Goal: Task Accomplishment & Management: Manage account settings

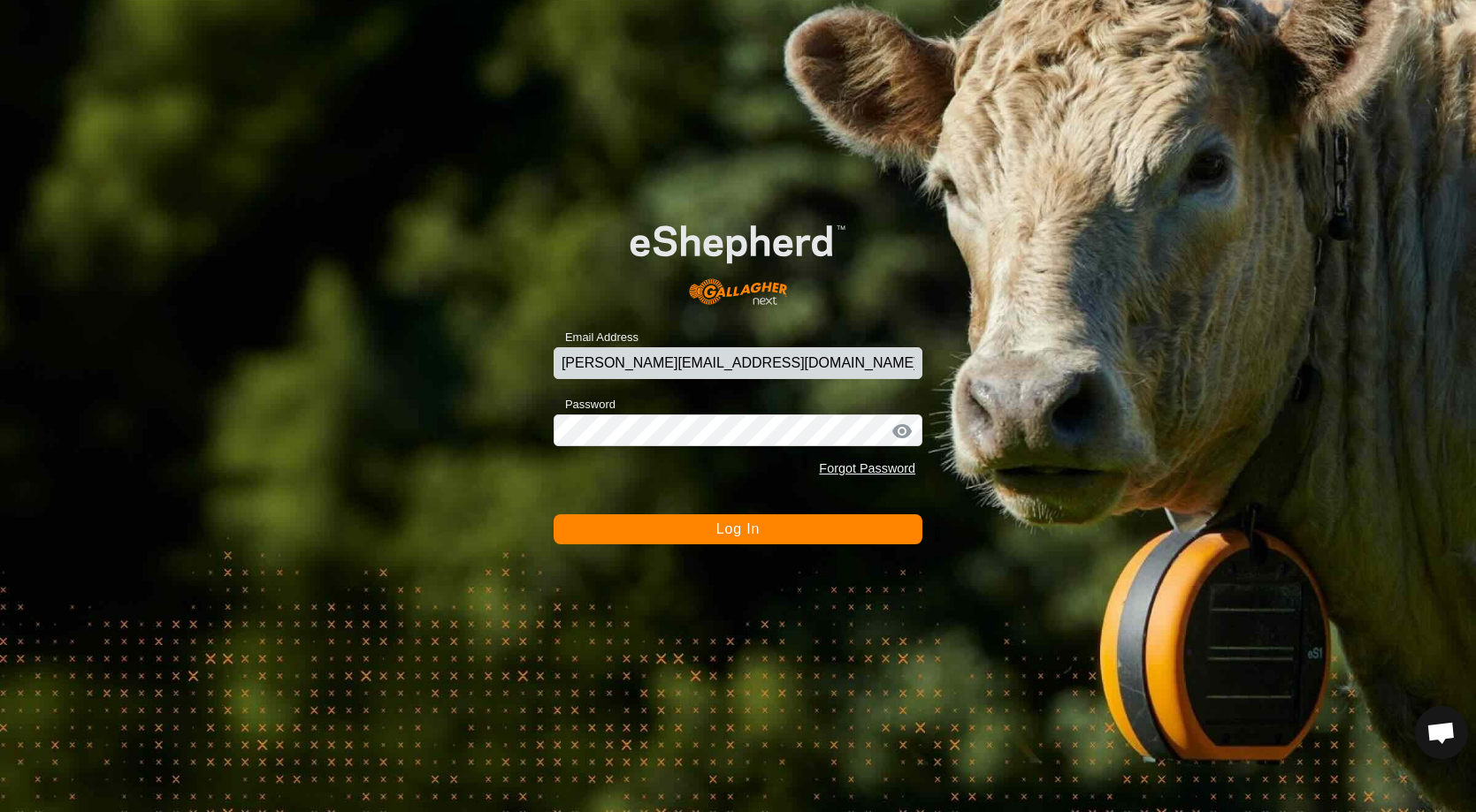
click at [756, 535] on span "Log In" at bounding box center [738, 528] width 44 height 15
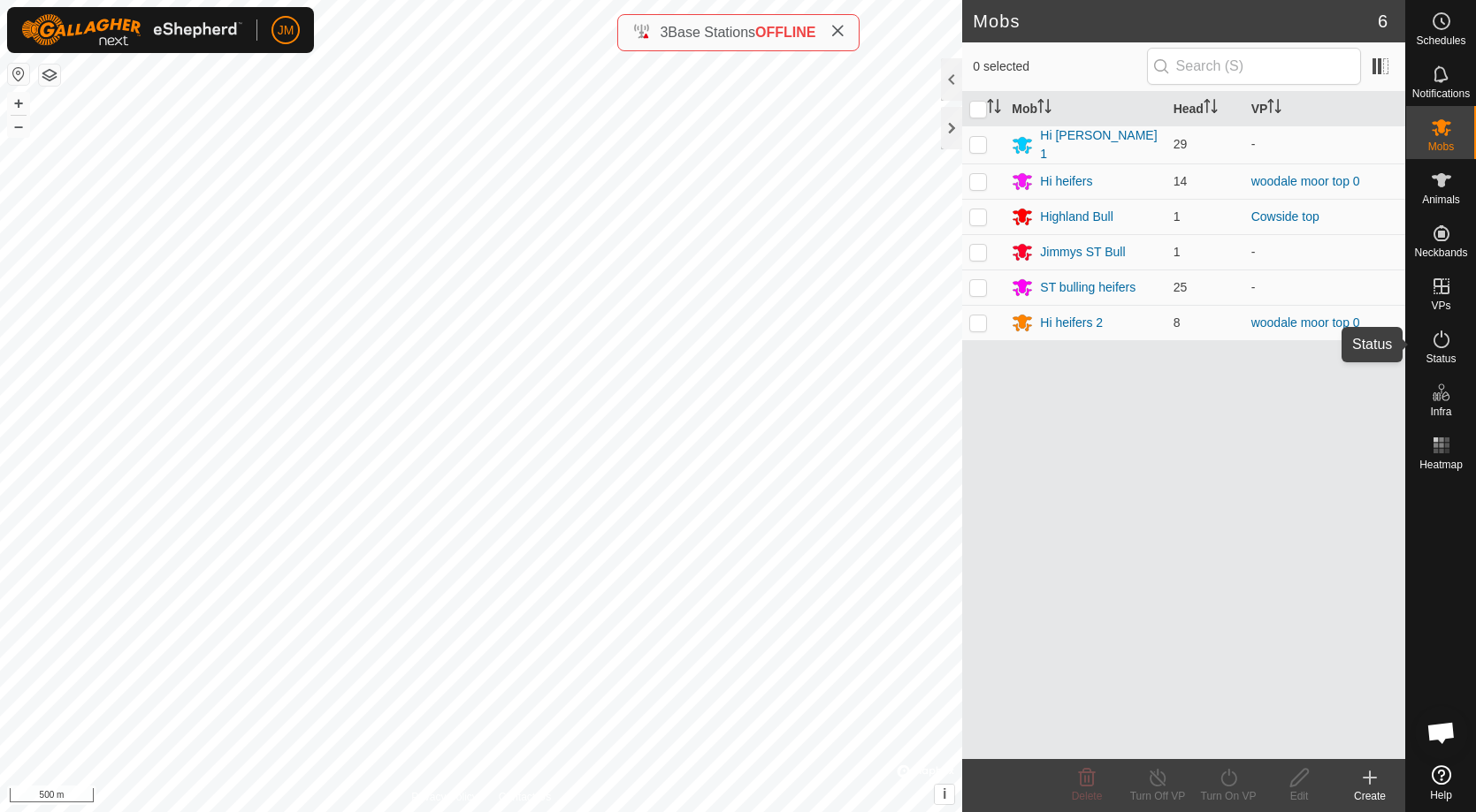
click at [1447, 341] on icon at bounding box center [1442, 340] width 21 height 21
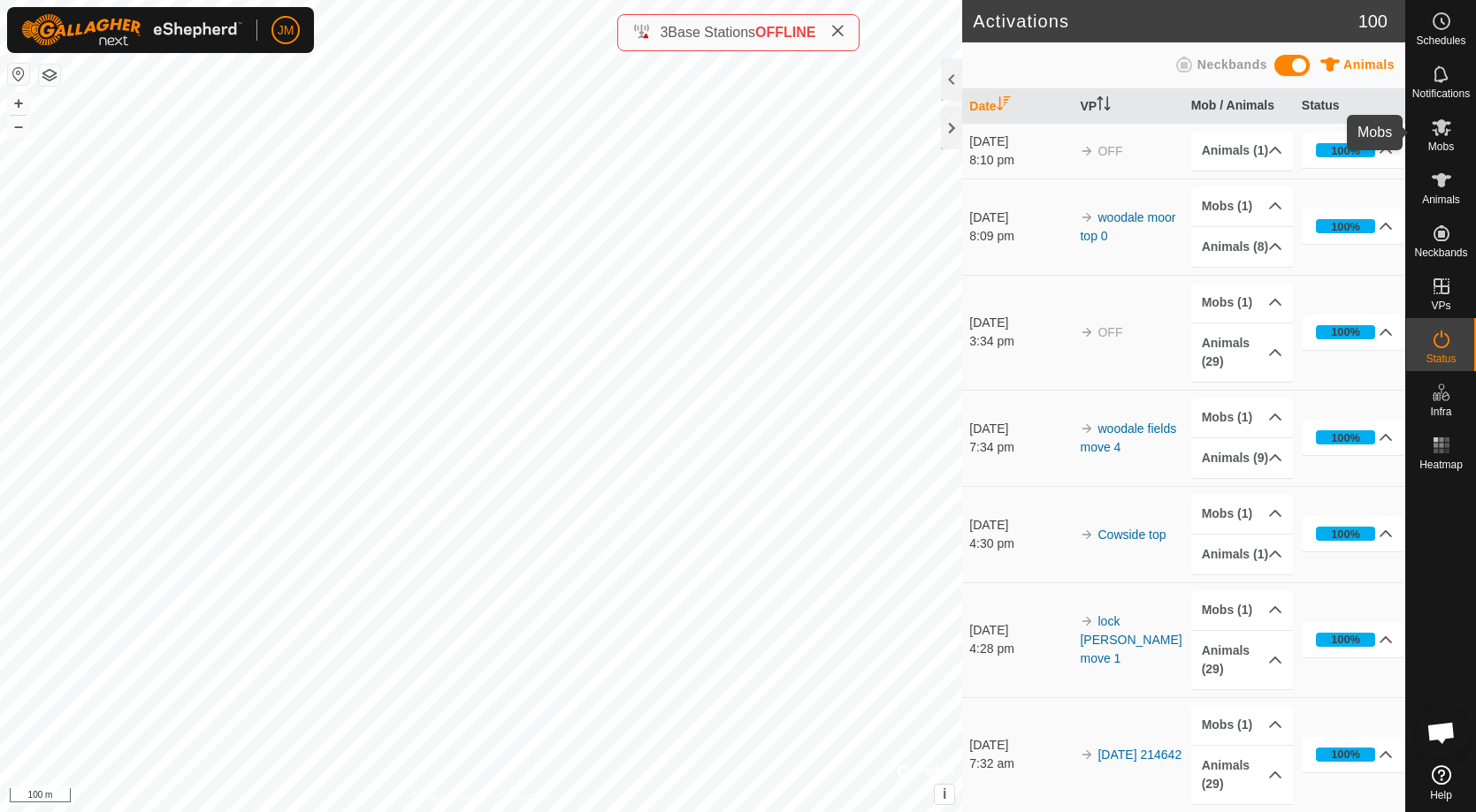
click at [1440, 143] on span "Mobs" at bounding box center [1441, 147] width 25 height 11
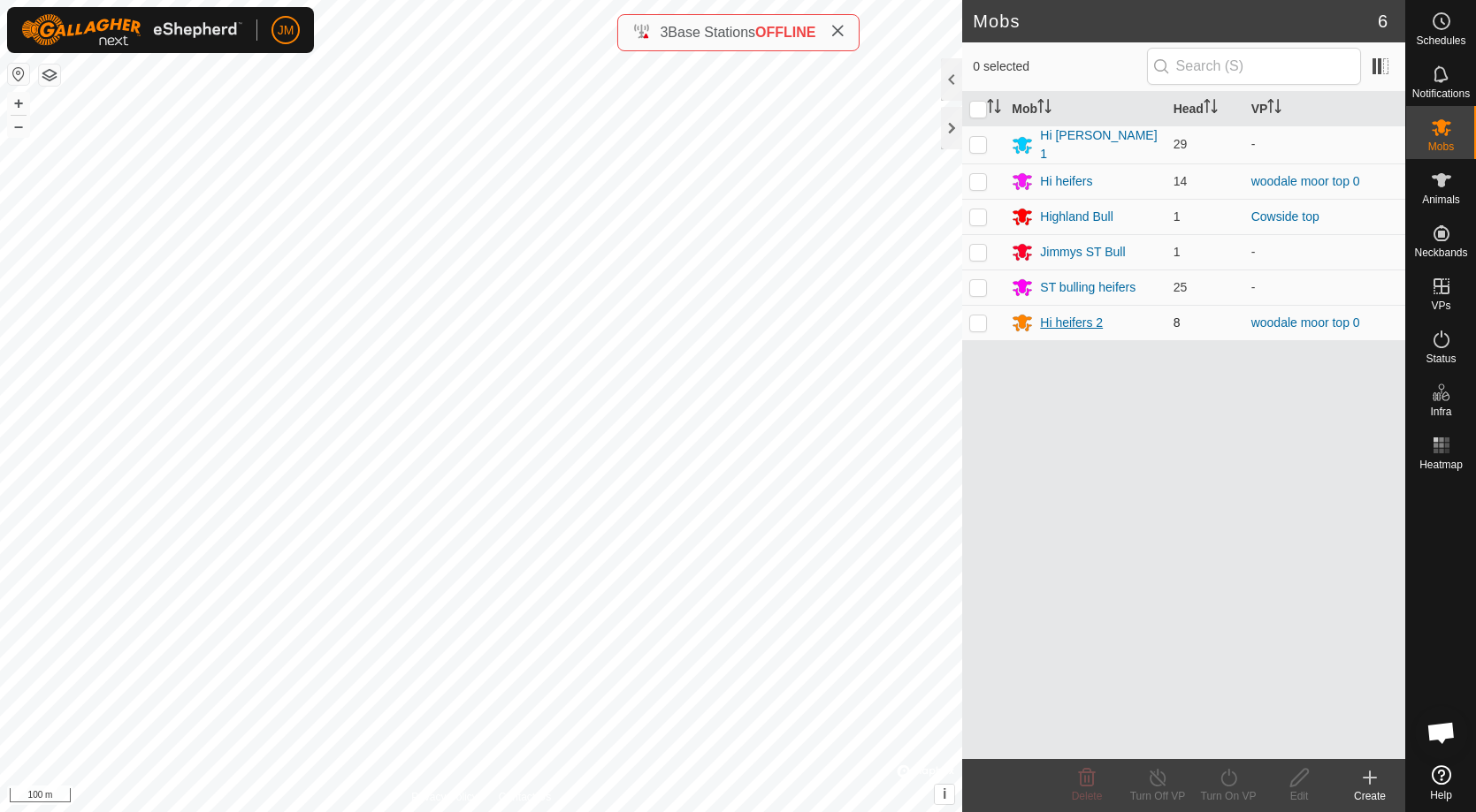
click at [1065, 320] on div "Hi heifers 2" at bounding box center [1071, 322] width 63 height 18
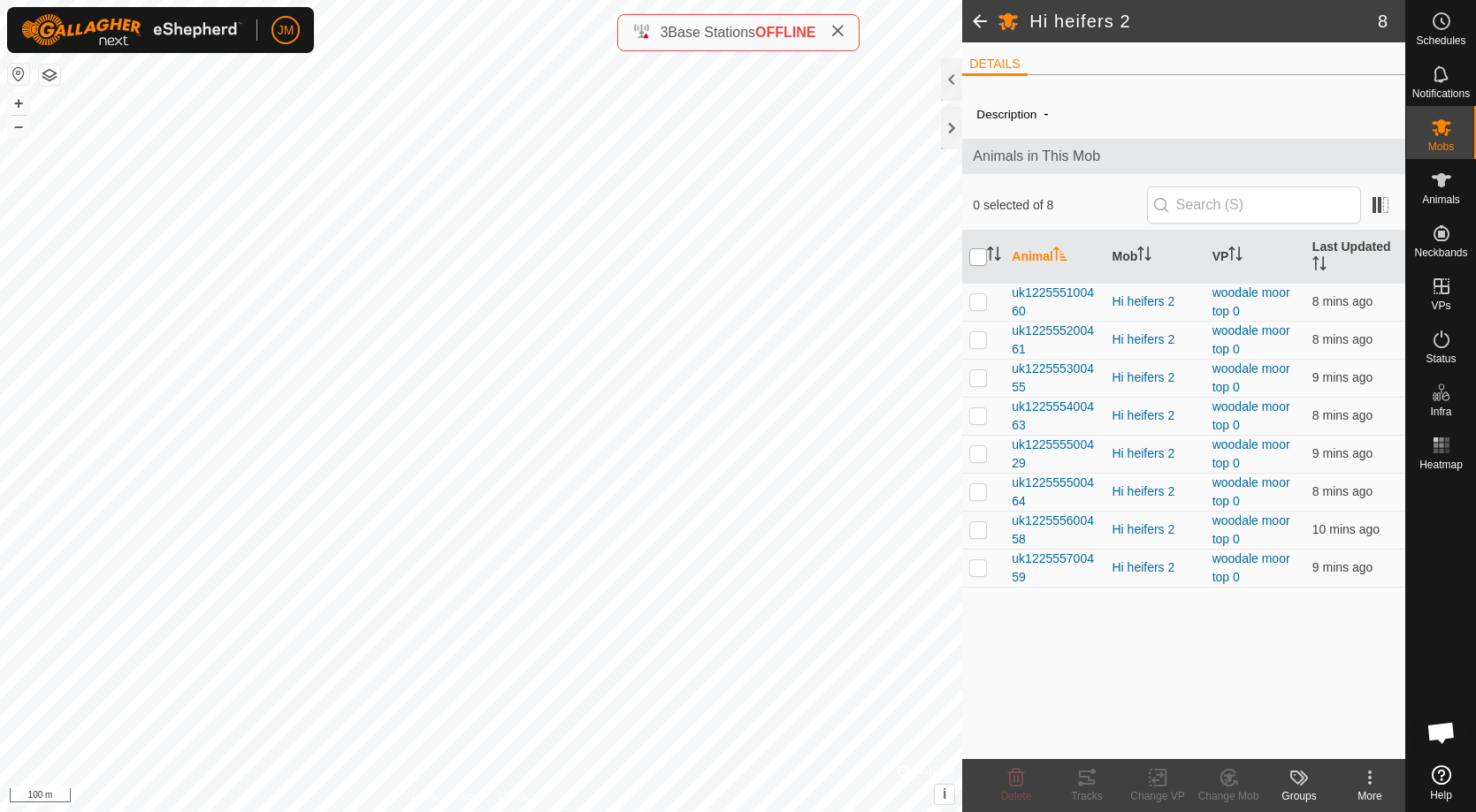
click at [978, 258] on input "checkbox" at bounding box center [978, 257] width 17 height 17
checkbox input "true"
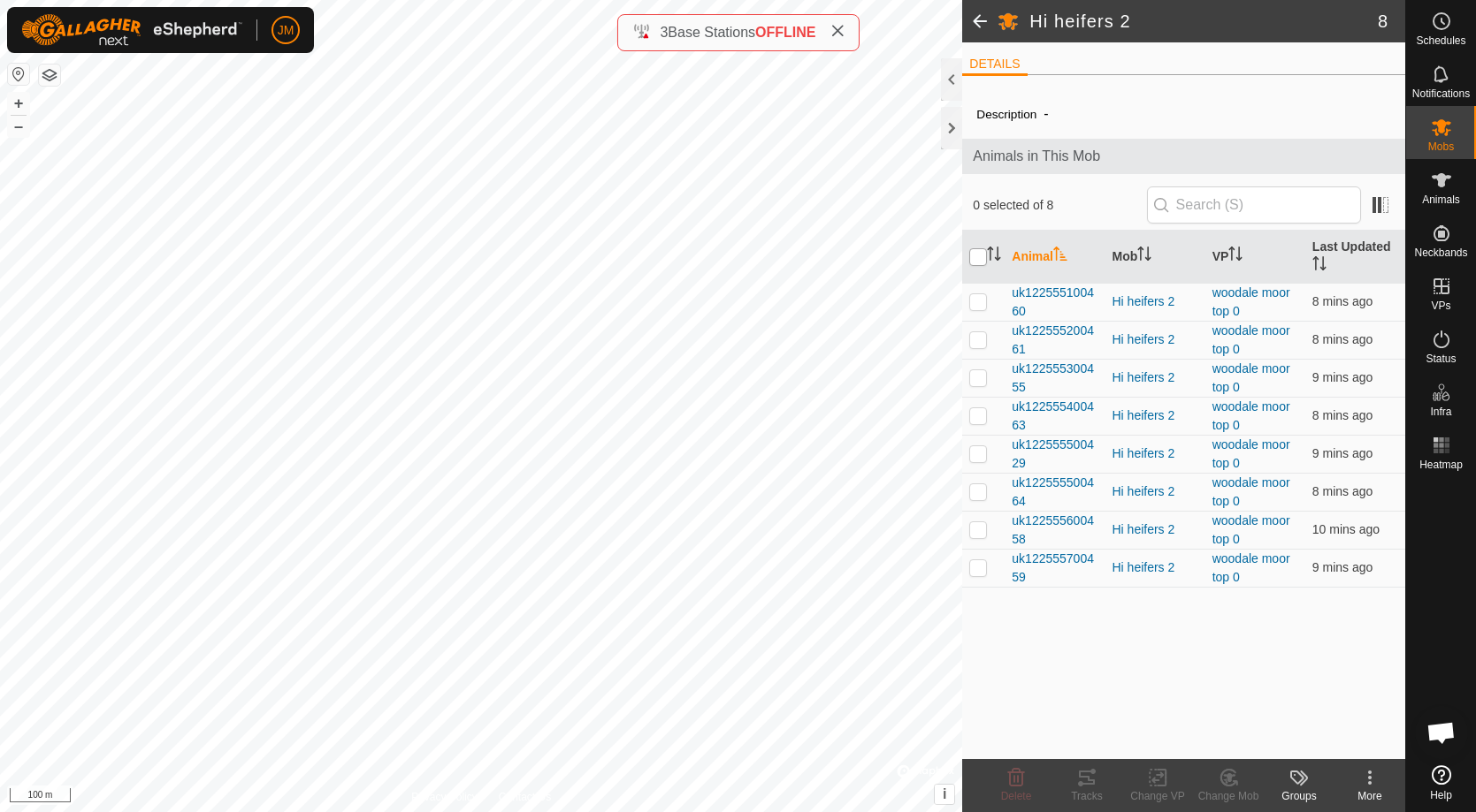
checkbox input "true"
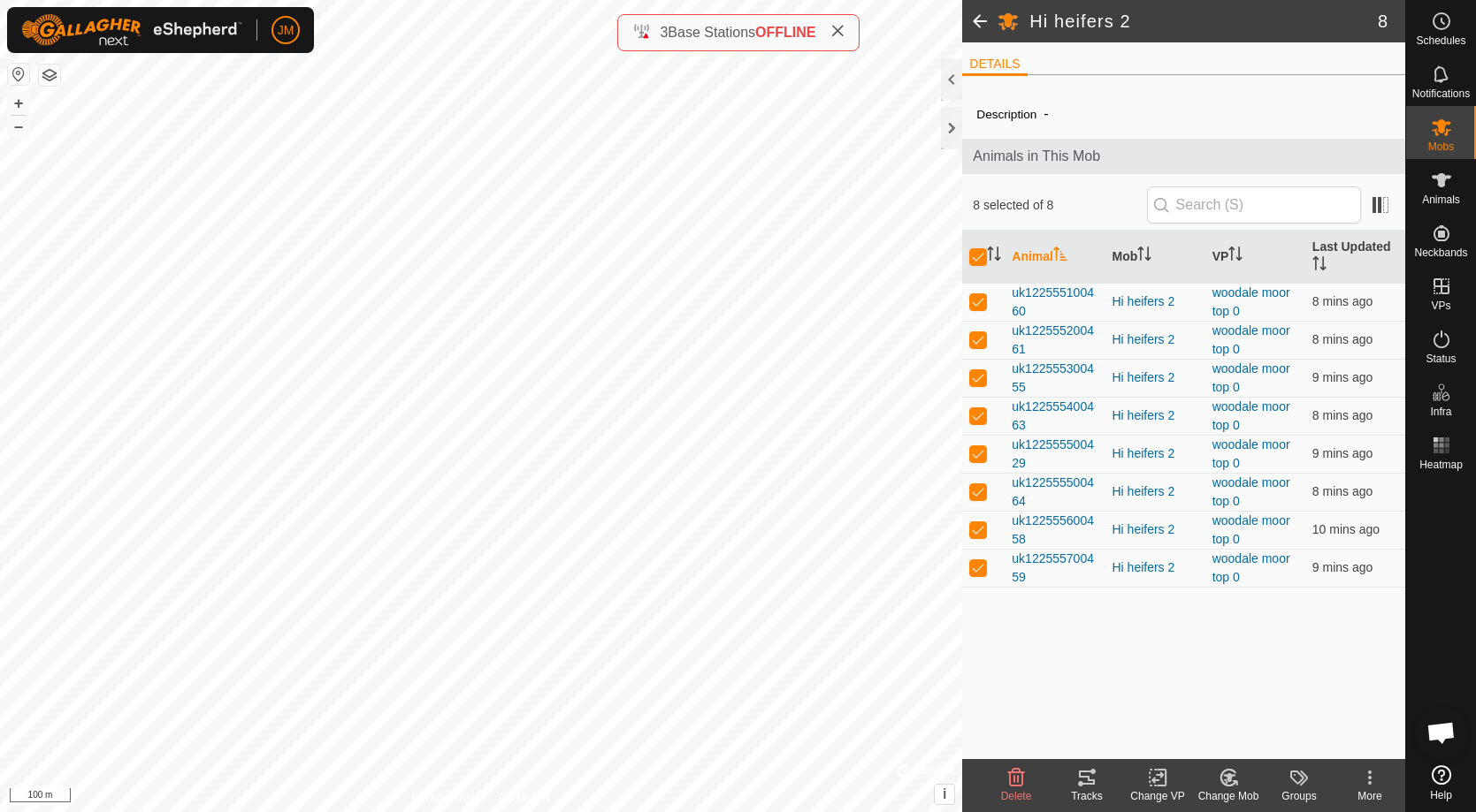
click at [1230, 784] on icon at bounding box center [1228, 778] width 22 height 21
click at [1255, 708] on link "Choose Mob..." at bounding box center [1282, 701] width 175 height 35
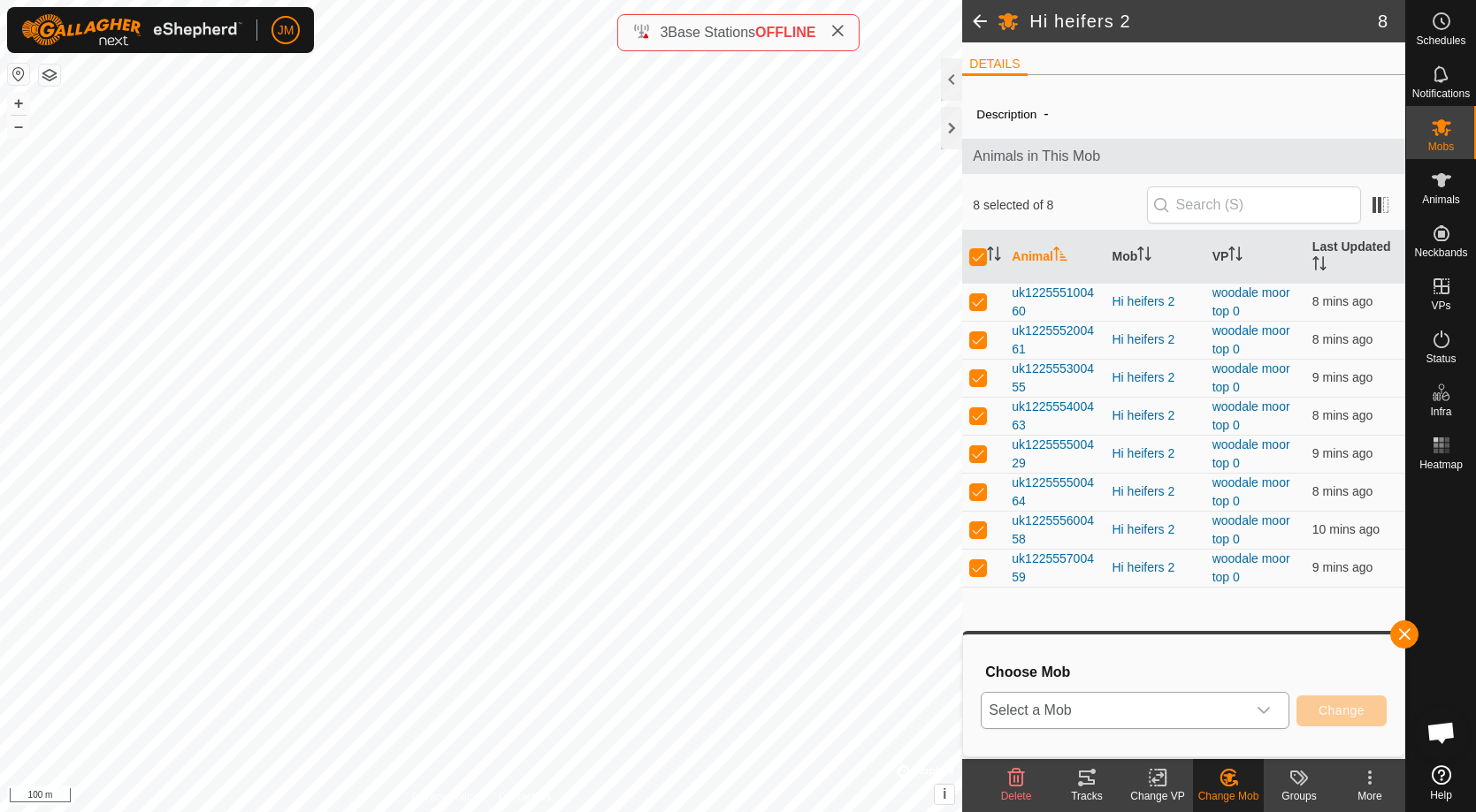
click at [1272, 710] on div "dropdown trigger" at bounding box center [1263, 711] width 35 height 35
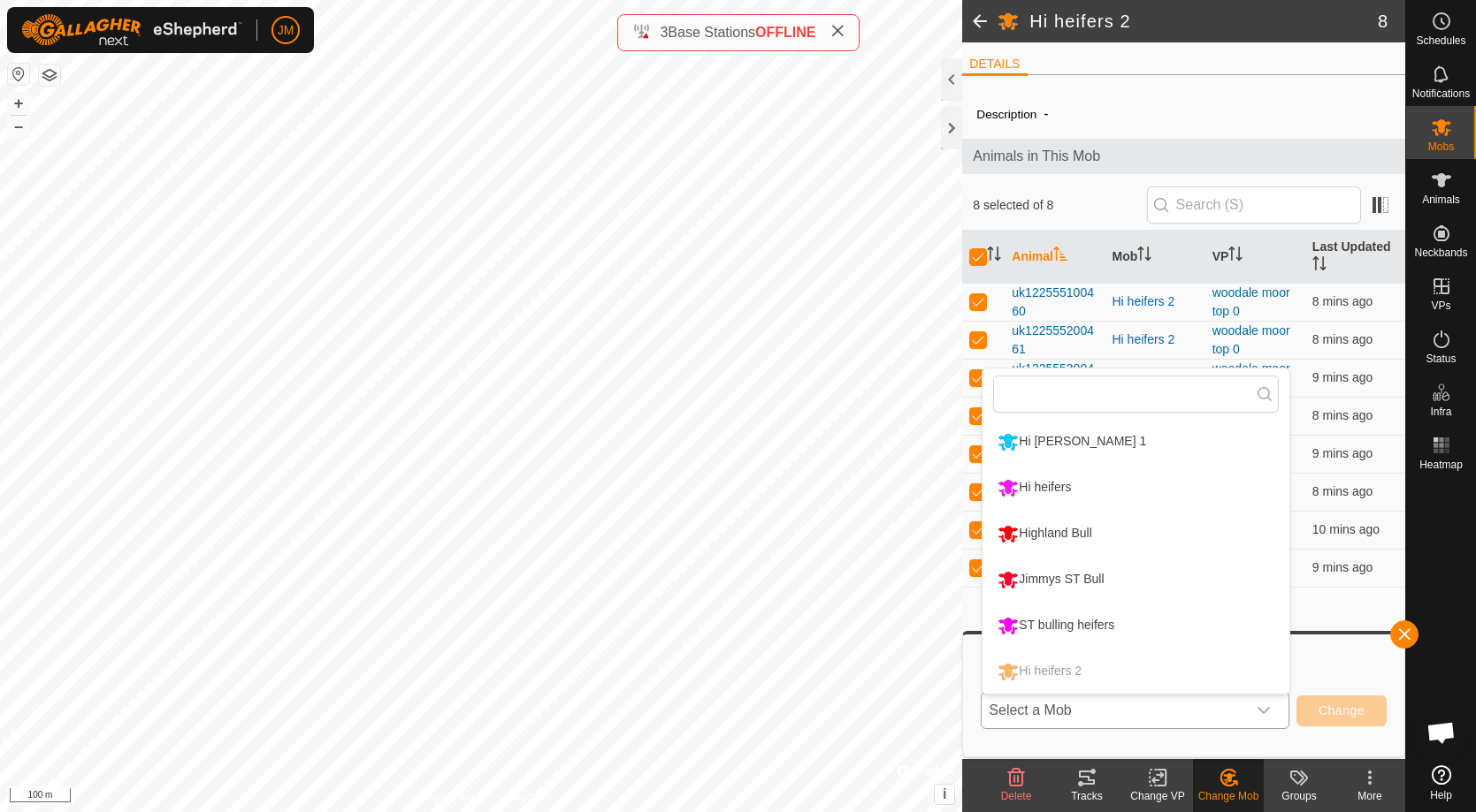
click at [1113, 494] on li "Hi heifers" at bounding box center [1136, 489] width 307 height 45
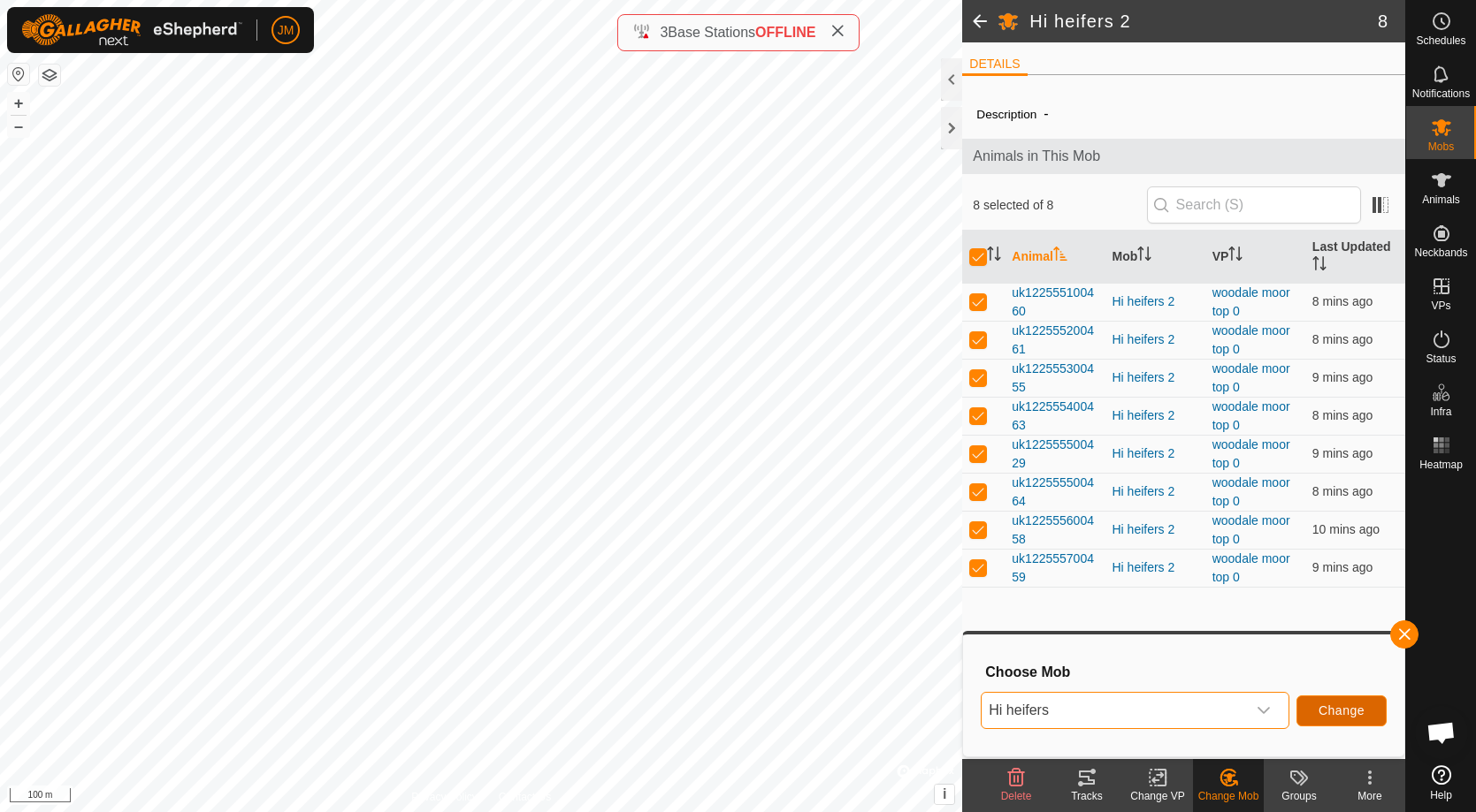
click at [1331, 713] on span "Change" at bounding box center [1341, 710] width 46 height 15
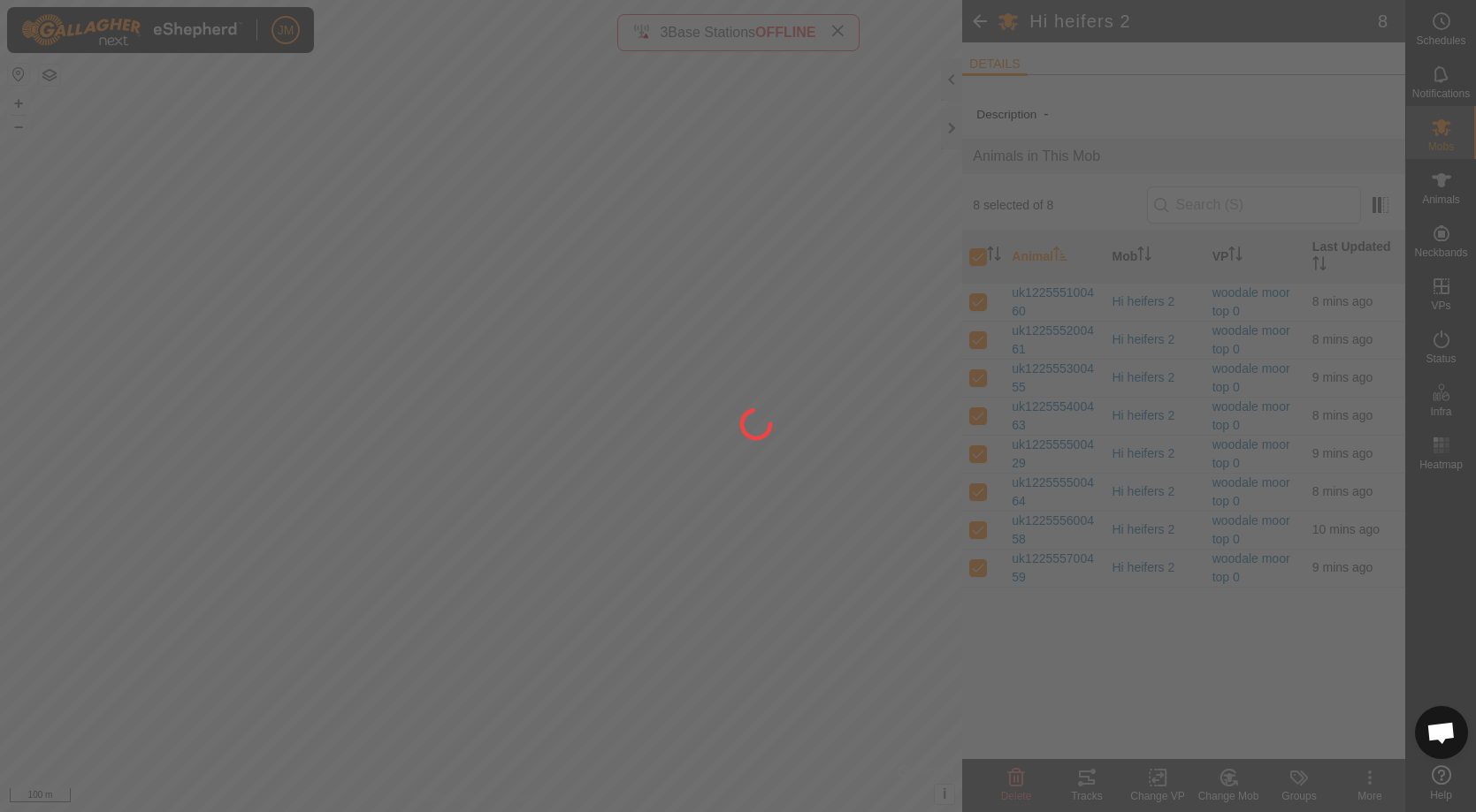
checkbox input "false"
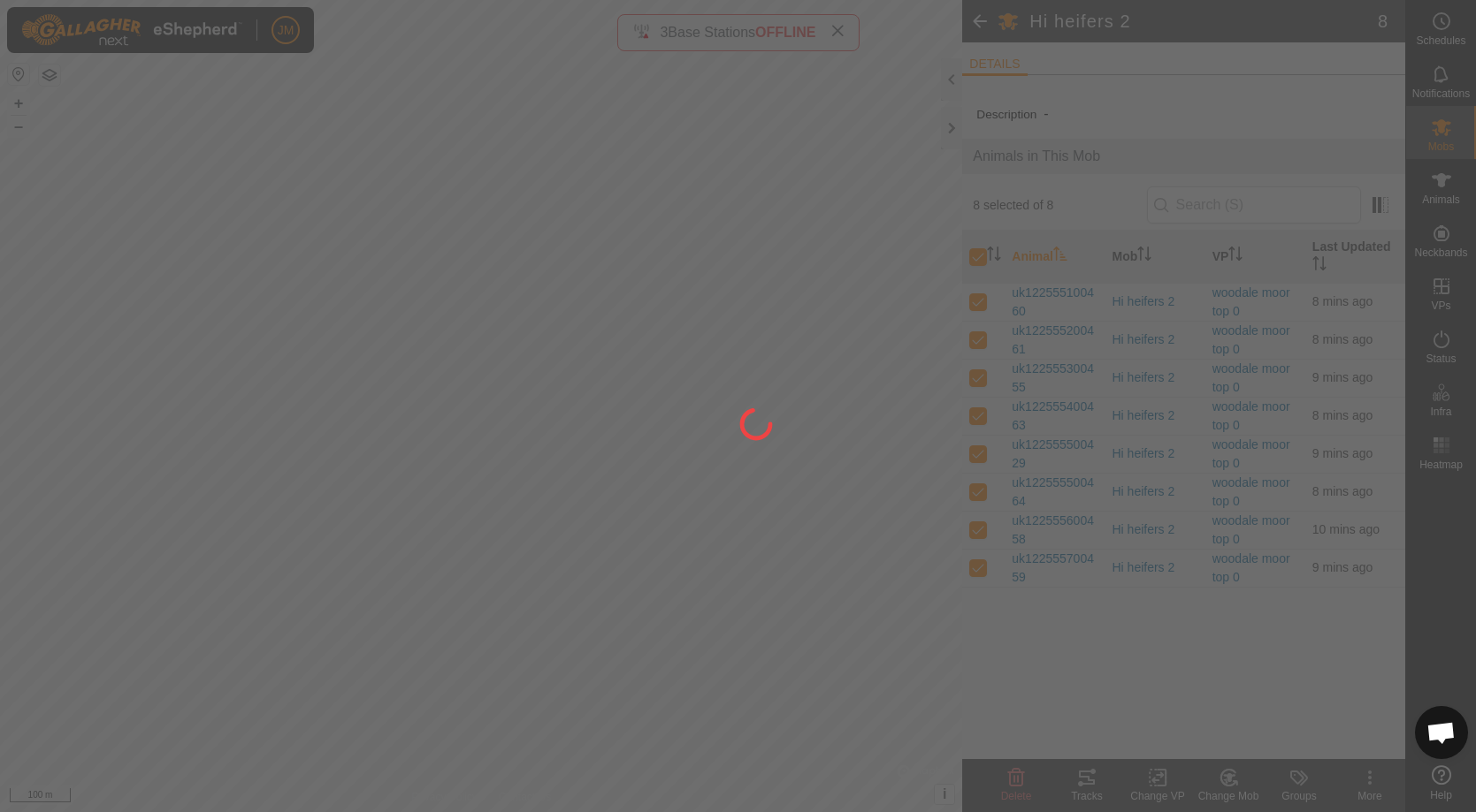
checkbox input "false"
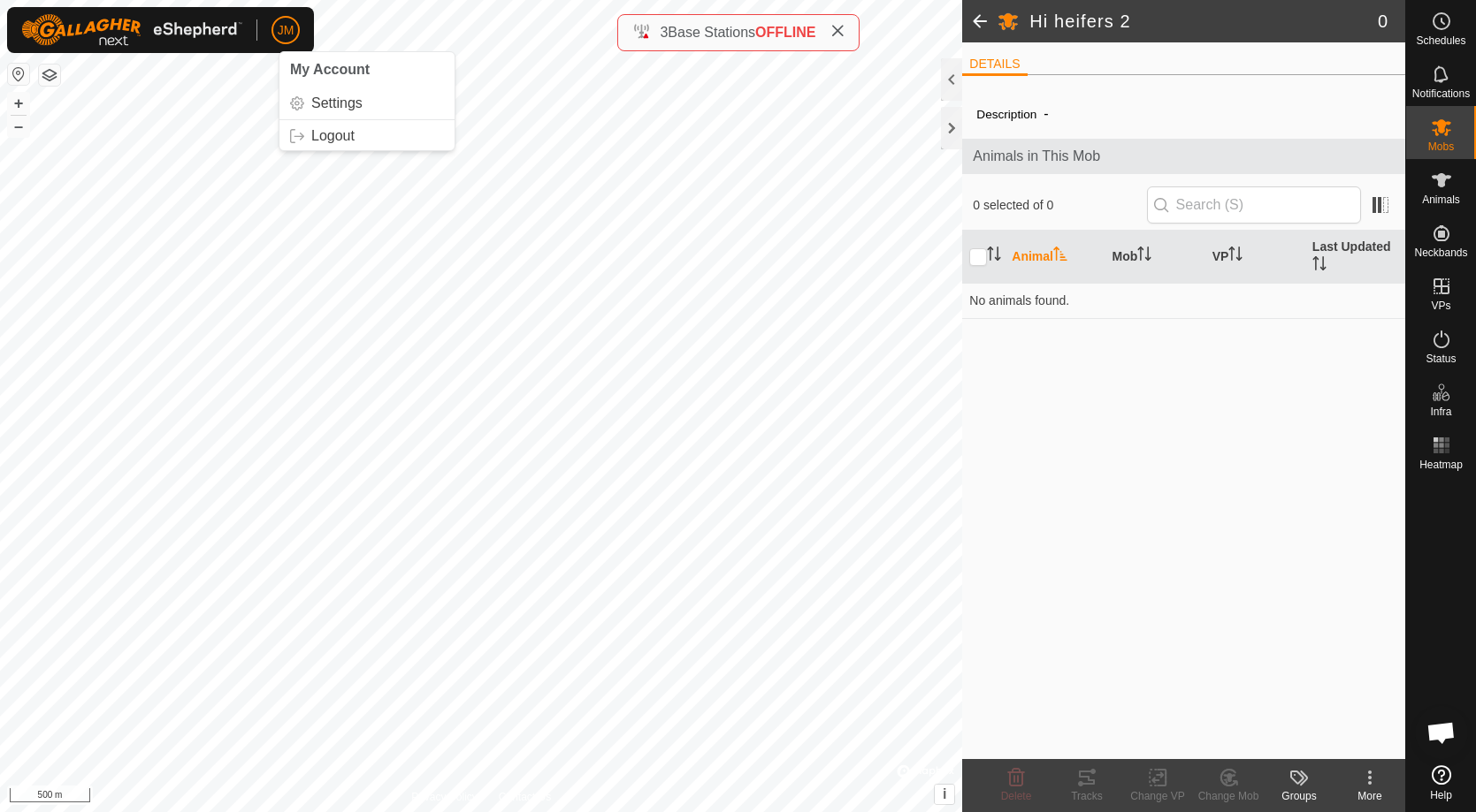
click at [291, 34] on span "JM" at bounding box center [286, 30] width 17 height 18
click at [338, 133] on link "Logout" at bounding box center [367, 136] width 175 height 28
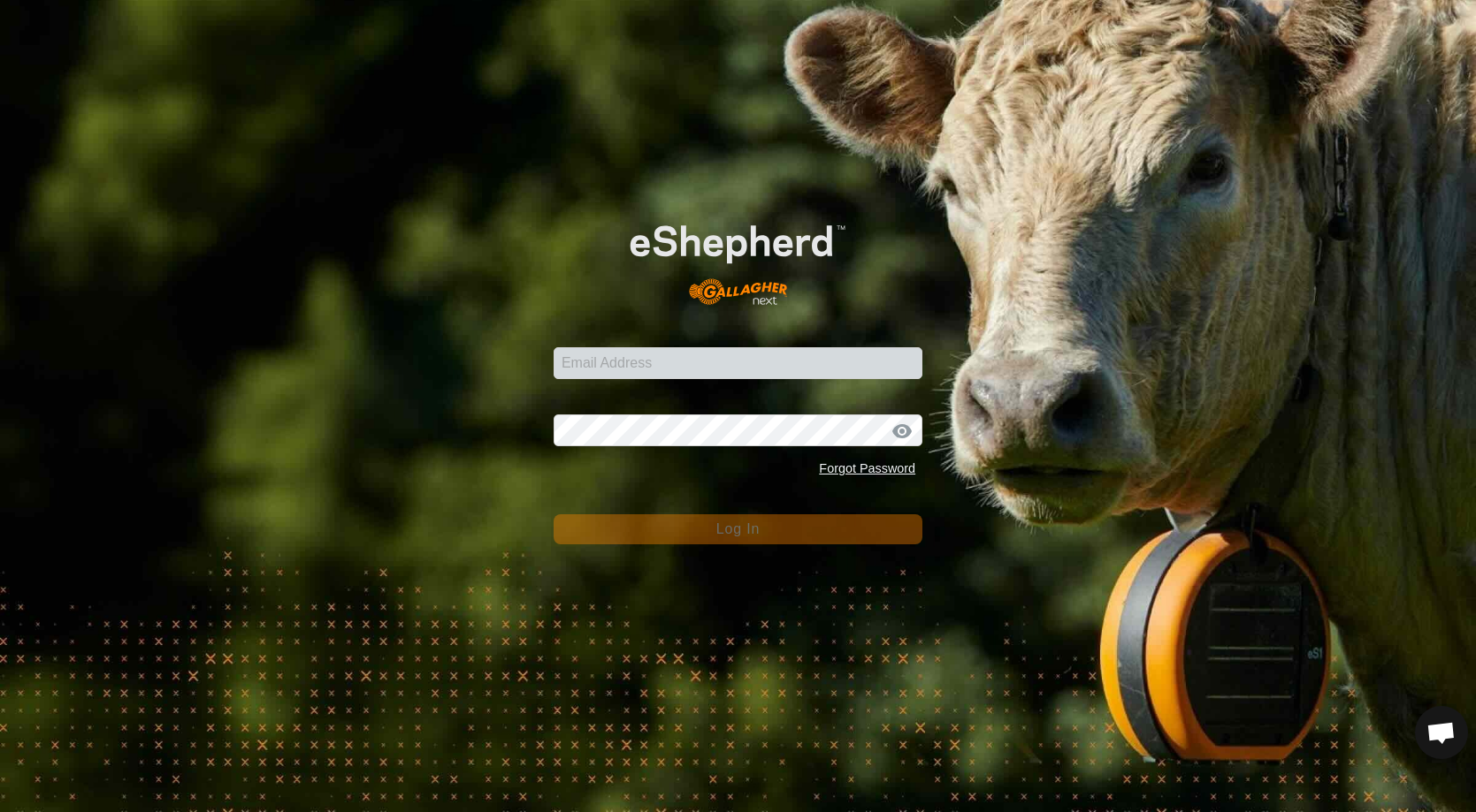
type input "[PERSON_NAME][EMAIL_ADDRESS][DOMAIN_NAME]"
